Goal: Information Seeking & Learning: Learn about a topic

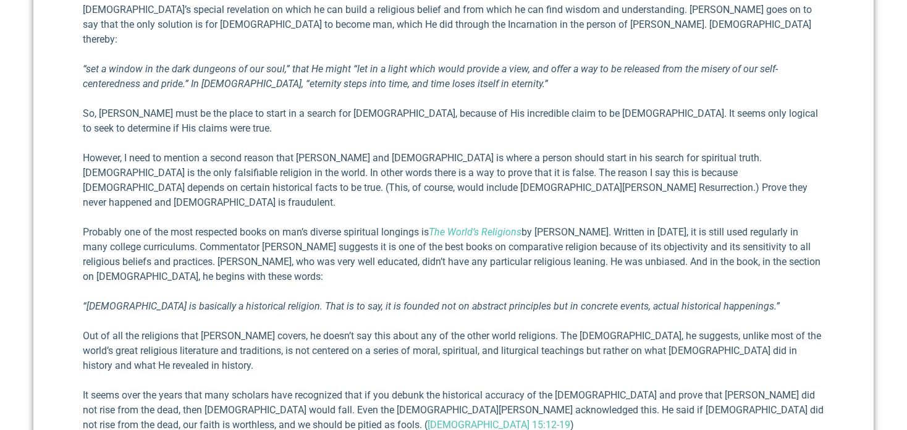
scroll to position [927, 0]
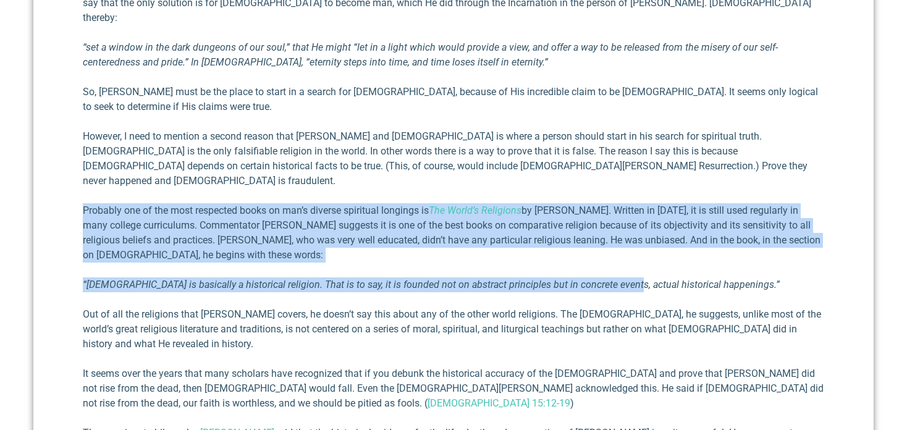
drag, startPoint x: 78, startPoint y: 119, endPoint x: 613, endPoint y: 185, distance: 539.4
click at [613, 185] on div "The One Falsifiable Religion [PERSON_NAME] III [DATE] In my latest book, Reflec…" at bounding box center [453, 100] width 841 height 1161
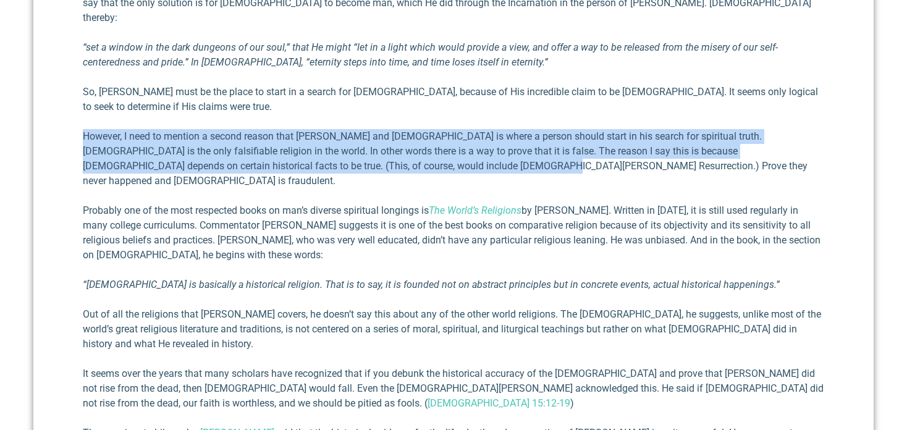
drag, startPoint x: 81, startPoint y: 60, endPoint x: 343, endPoint y: 94, distance: 264.2
click at [343, 94] on div "The One Falsifiable Religion [PERSON_NAME] III [DATE] In my latest book, Reflec…" at bounding box center [453, 100] width 841 height 1161
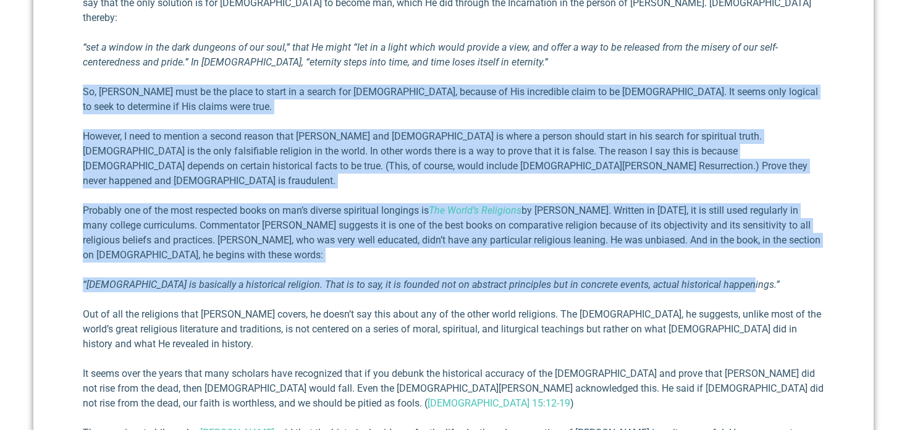
drag, startPoint x: 83, startPoint y: 30, endPoint x: 766, endPoint y: 200, distance: 703.8
click at [766, 200] on div "In my latest book, Reflections on the Existence of [DEMOGRAPHIC_DATA] , I have …" at bounding box center [454, 97] width 742 height 975
copy div "Lo, Ipsum dolo si ame conse ad elits do e tempor inc Utl, etdolor ma Ali enimad…"
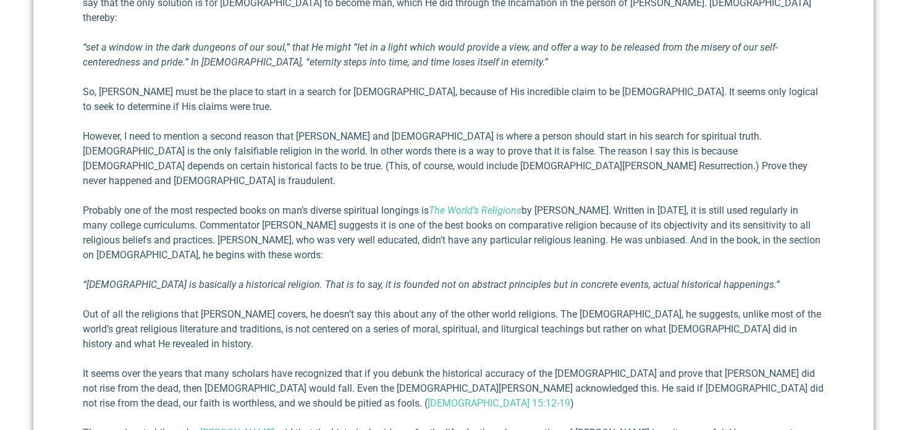
click at [256, 212] on div "In my latest book, Reflections on the Existence of [DEMOGRAPHIC_DATA] , I have …" at bounding box center [454, 97] width 742 height 975
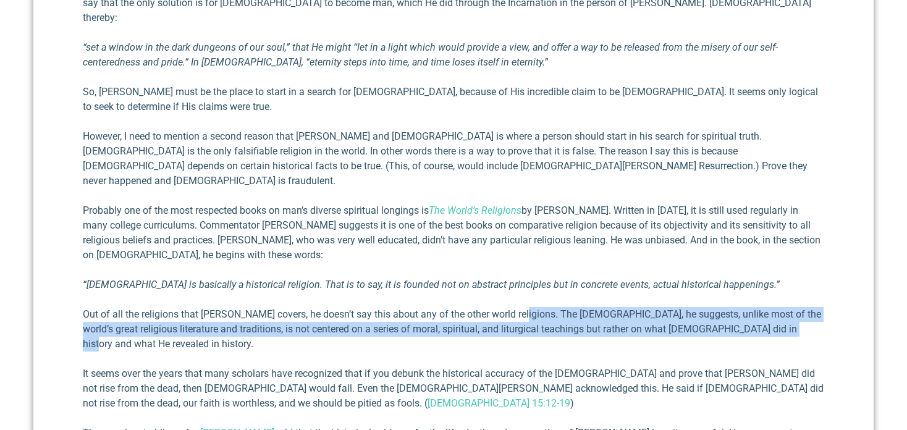
drag, startPoint x: 793, startPoint y: 239, endPoint x: 514, endPoint y: 229, distance: 279.5
click at [514, 307] on p "Out of all the religions that [PERSON_NAME] covers, he doesn’t say this about a…" at bounding box center [454, 329] width 742 height 44
copy p "The [DEMOGRAPHIC_DATA], he suggests, unlike most of the world’s great religious…"
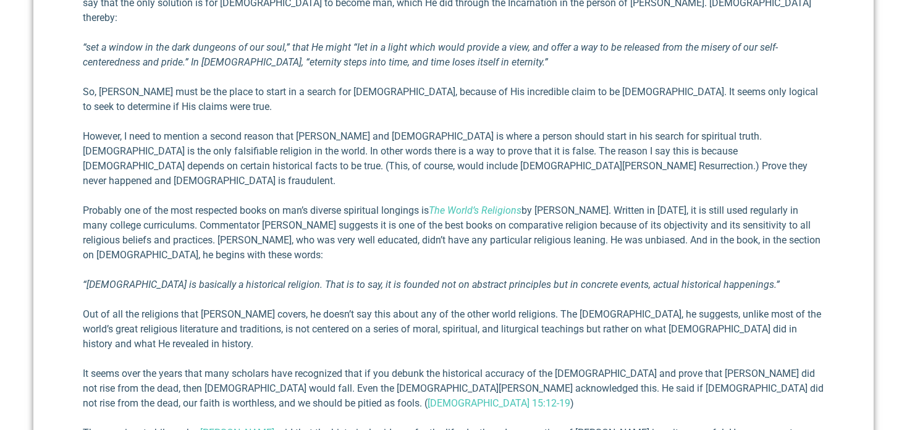
click at [841, 180] on div "The One Falsifiable Religion [PERSON_NAME] III [DATE] In my latest book, Reflec…" at bounding box center [453, 100] width 841 height 1161
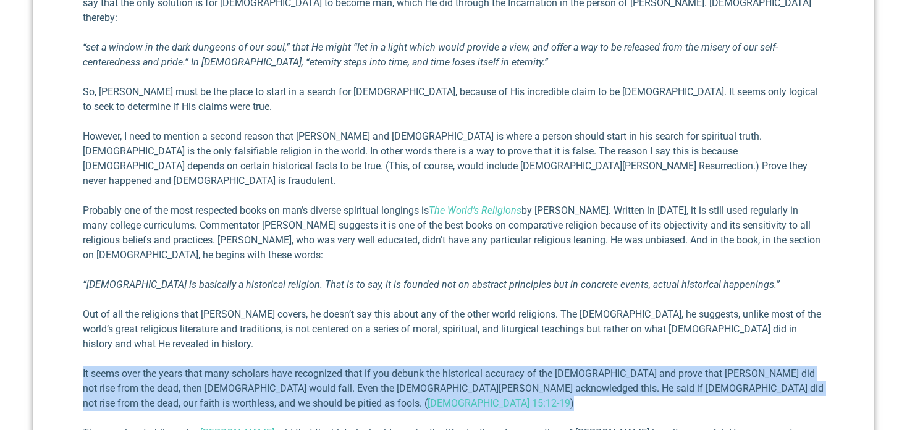
drag, startPoint x: 79, startPoint y: 269, endPoint x: 198, endPoint y: 306, distance: 124.3
click at [198, 306] on div "The One Falsifiable Religion [PERSON_NAME] III [DATE] In my latest book, Reflec…" at bounding box center [453, 100] width 841 height 1161
copy p "It seems over the years that many scholars have recognized that if you debunk t…"
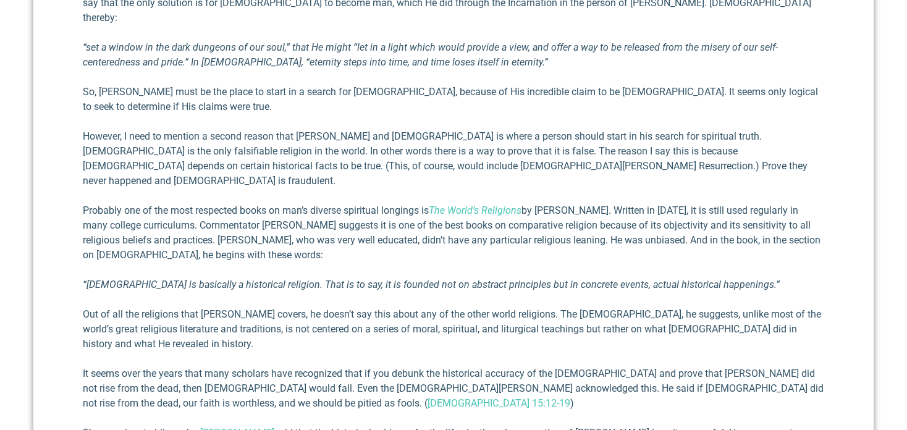
click at [305, 308] on div "In my latest book, Reflections on the Existence of [DEMOGRAPHIC_DATA] , I have …" at bounding box center [454, 97] width 742 height 975
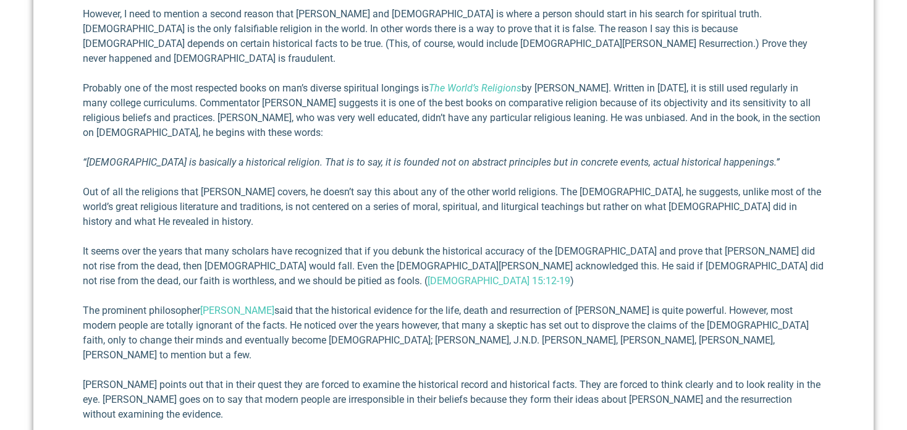
scroll to position [1051, 0]
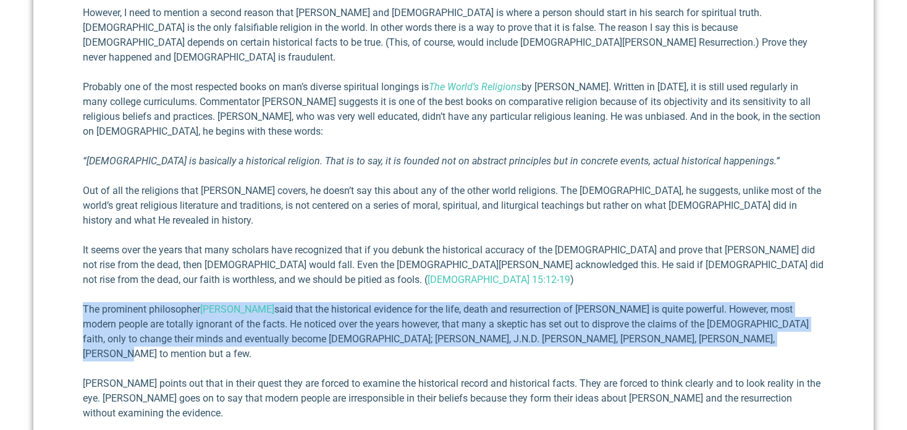
drag, startPoint x: 84, startPoint y: 206, endPoint x: 720, endPoint y: 236, distance: 636.7
click at [720, 302] on p "The prominent philosopher [PERSON_NAME] said that the historical evidence for t…" at bounding box center [454, 331] width 742 height 59
copy p "The prominent philosopher [PERSON_NAME] said that the historical evidence for t…"
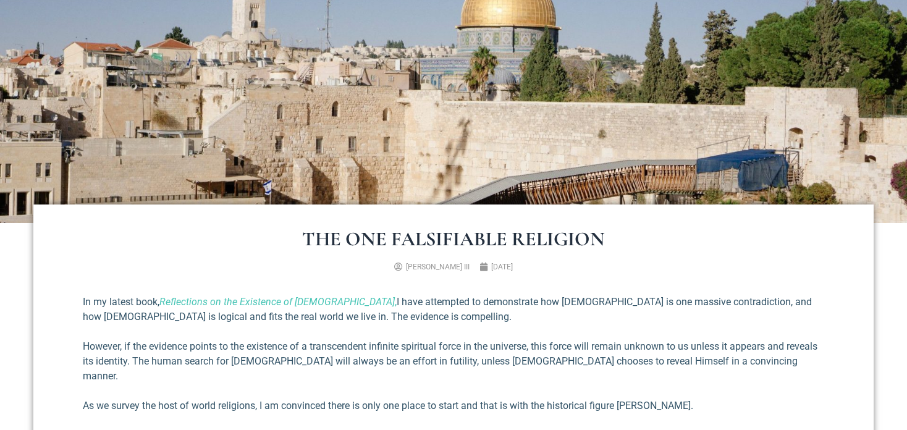
scroll to position [247, 0]
